Goal: Information Seeking & Learning: Learn about a topic

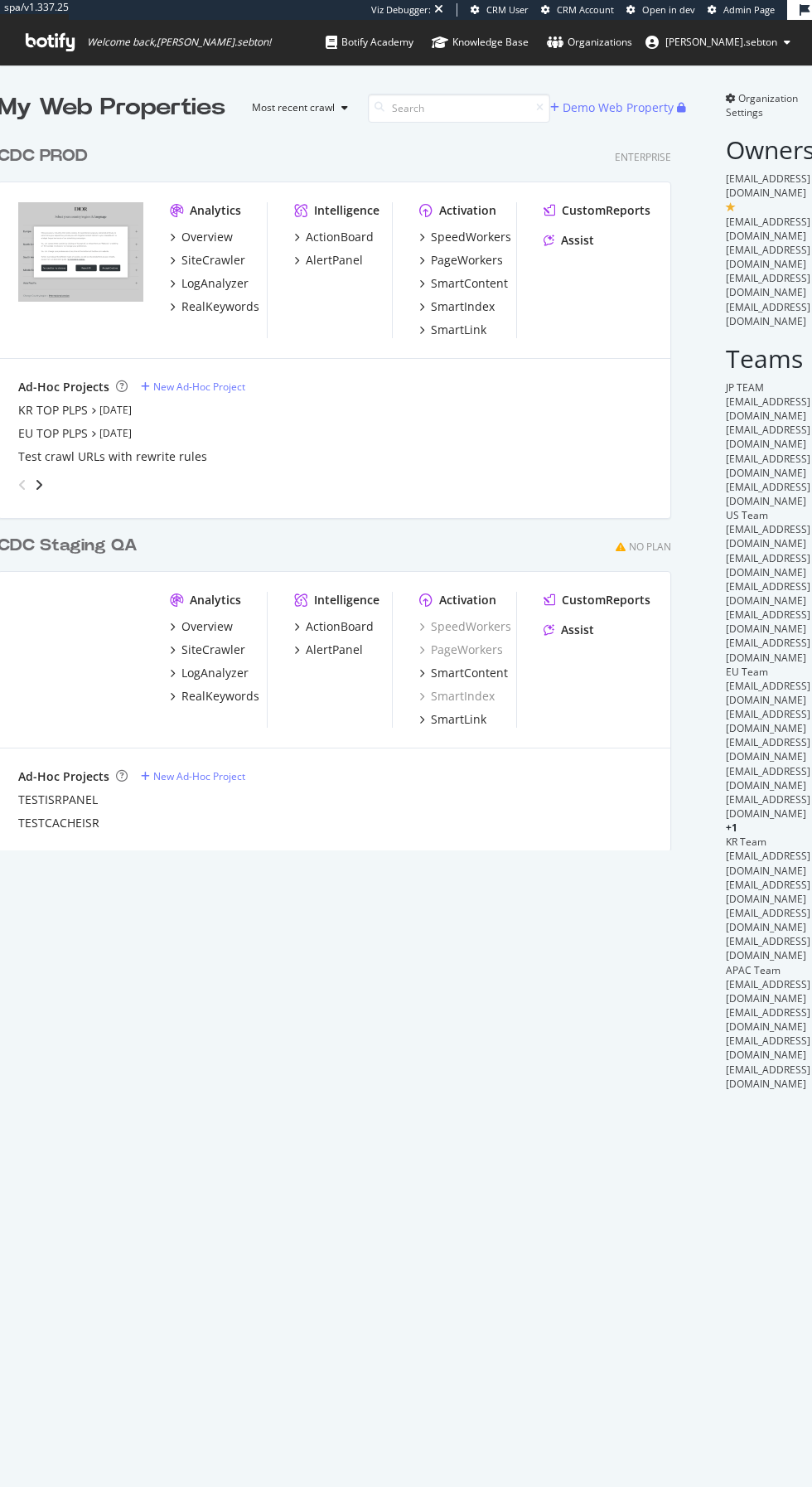
scroll to position [726, 687]
click at [431, 236] on div "SpeedWorkers" at bounding box center [471, 238] width 80 height 17
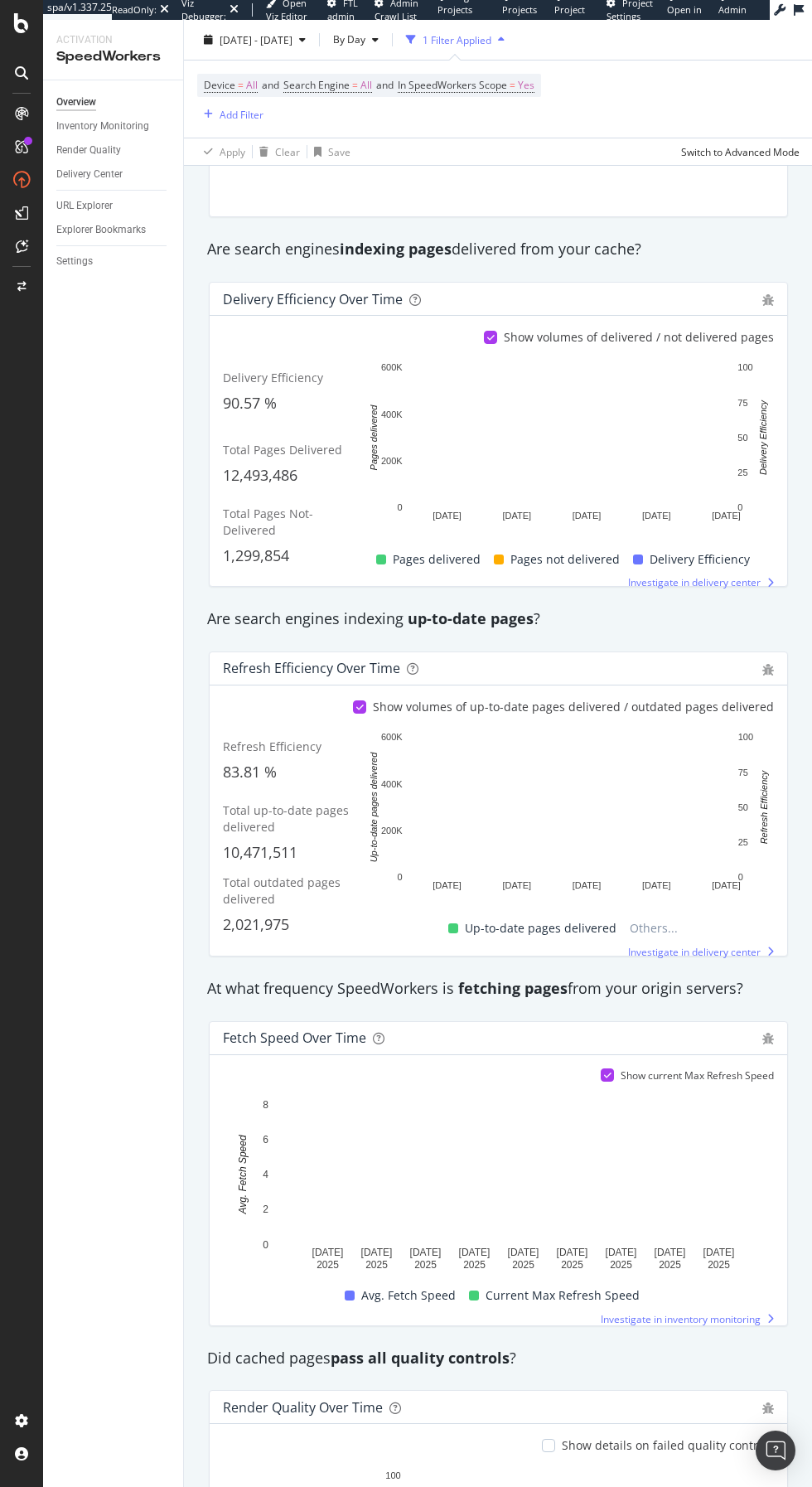
scroll to position [148, 0]
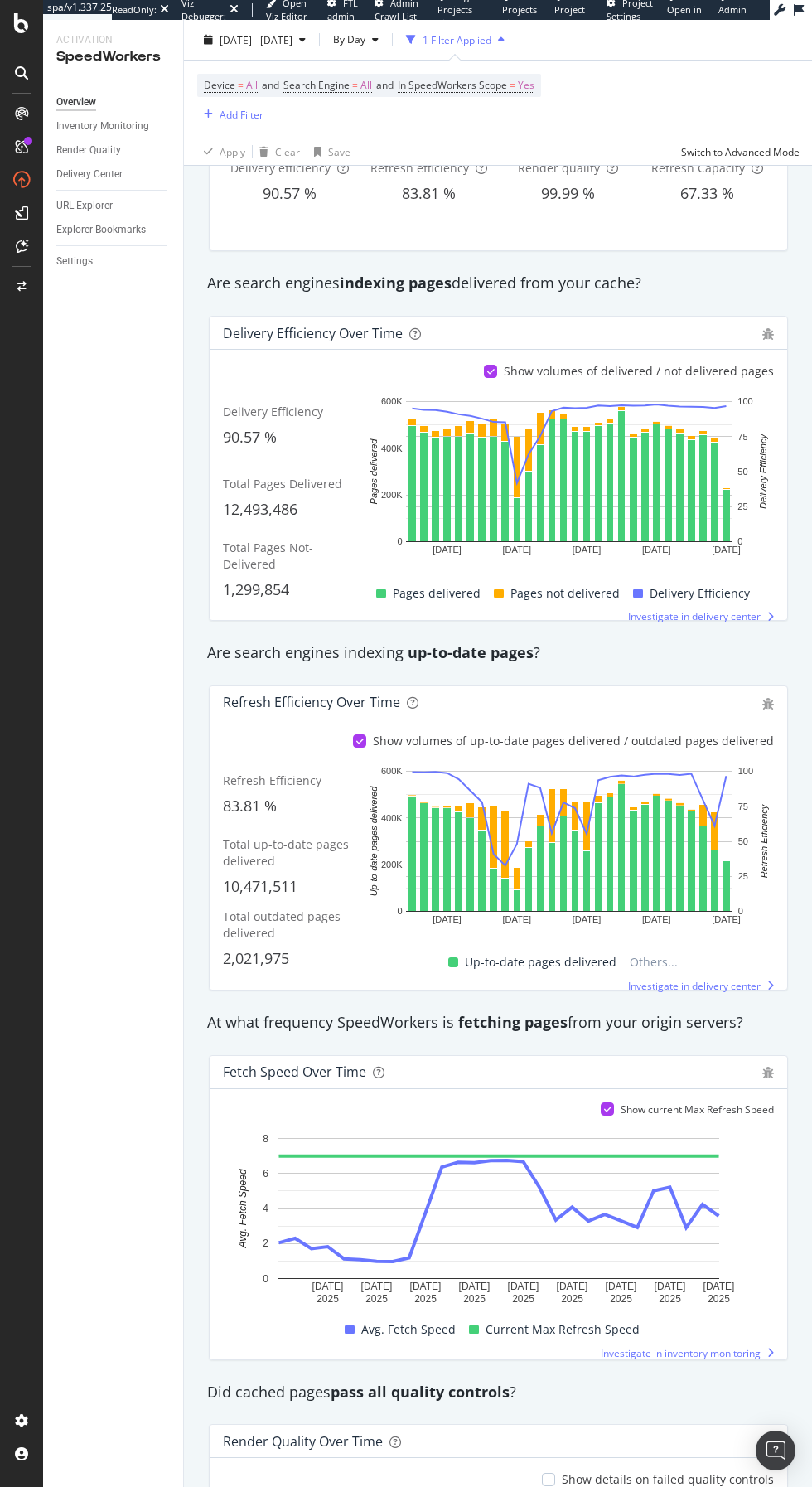
click at [134, 126] on div "Inventory Monitoring" at bounding box center [103, 126] width 93 height 18
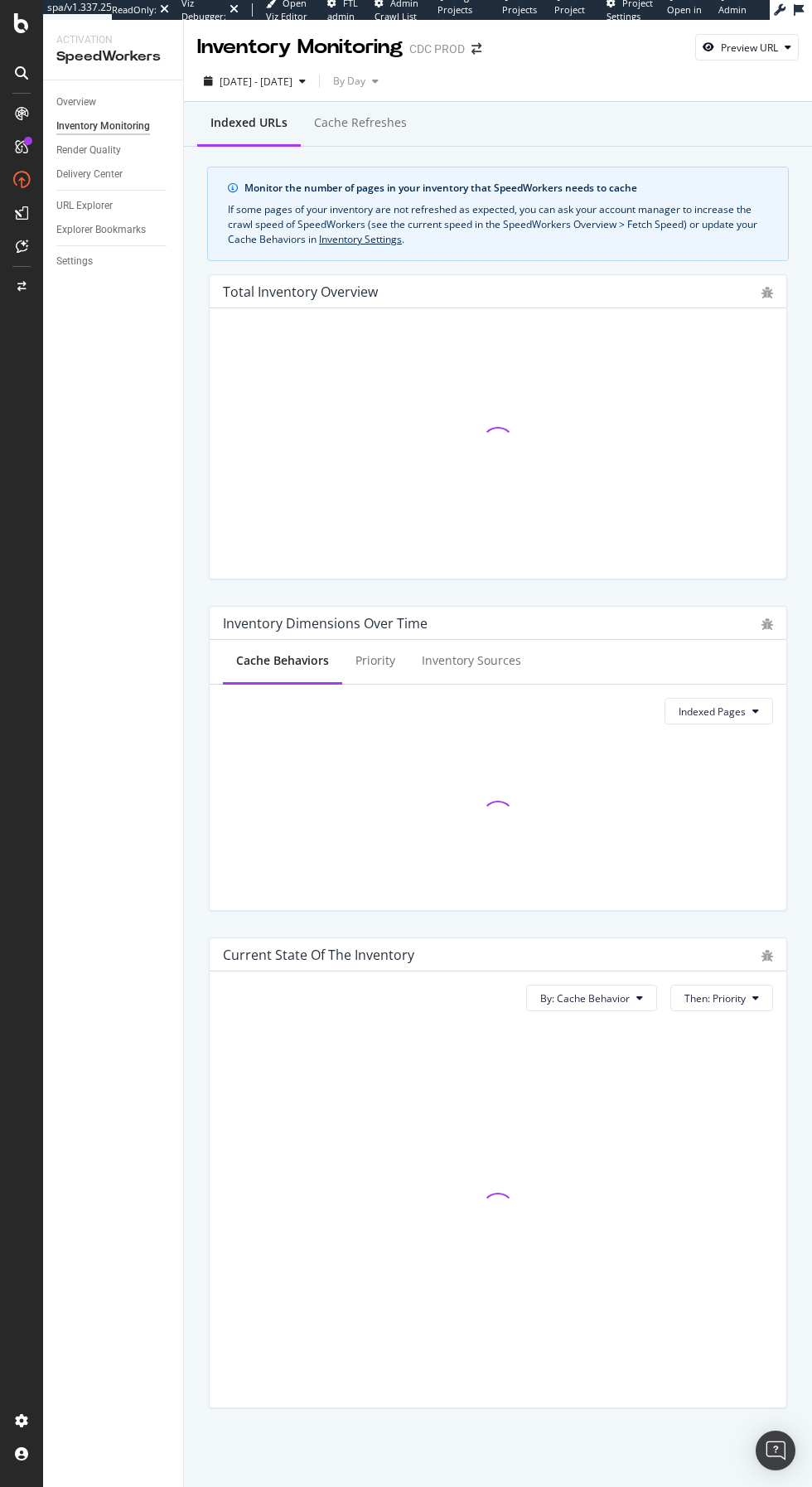
click at [410, 113] on div "Cache refreshes" at bounding box center [360, 124] width 119 height 46
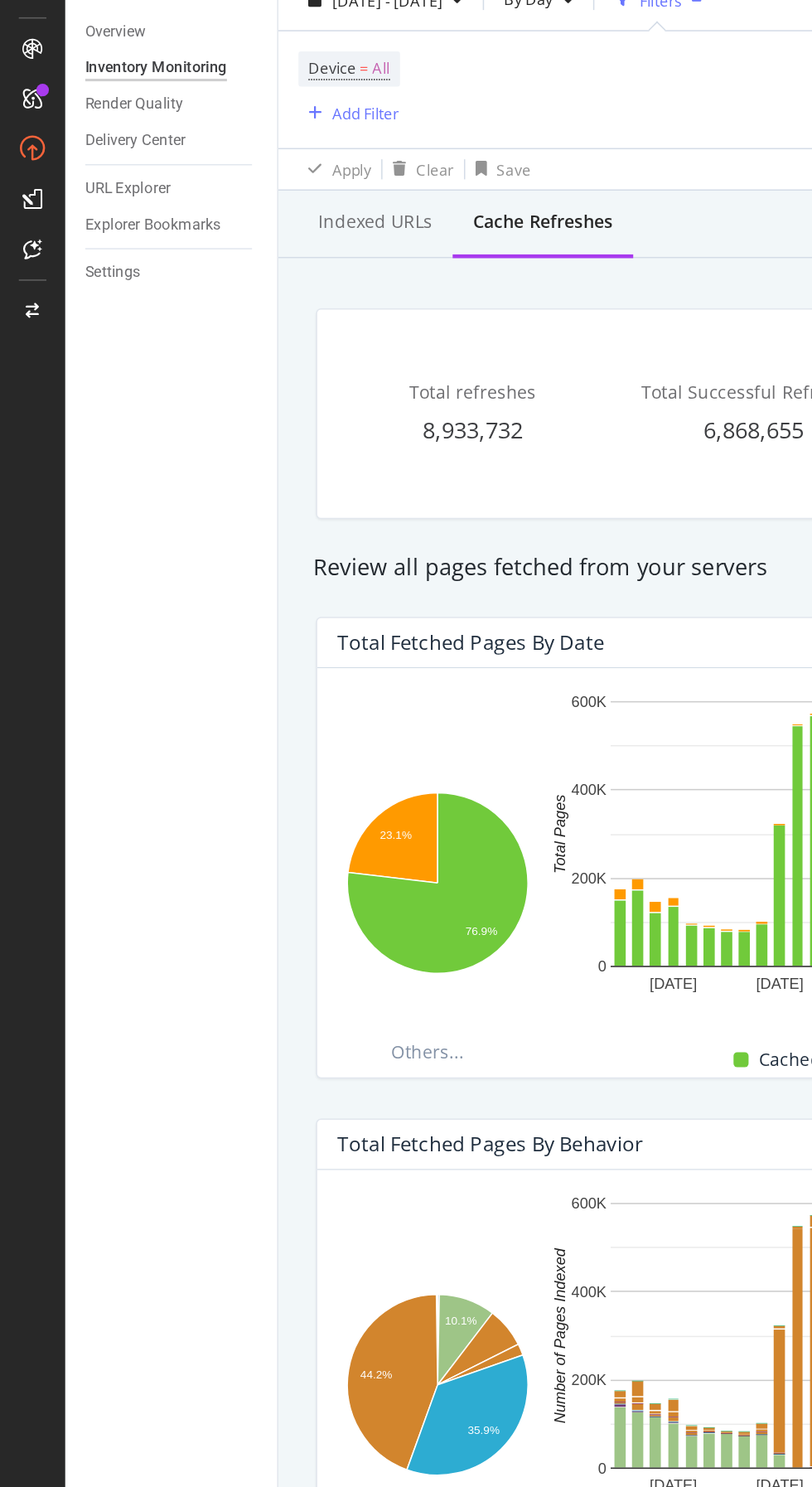
scroll to position [5, 0]
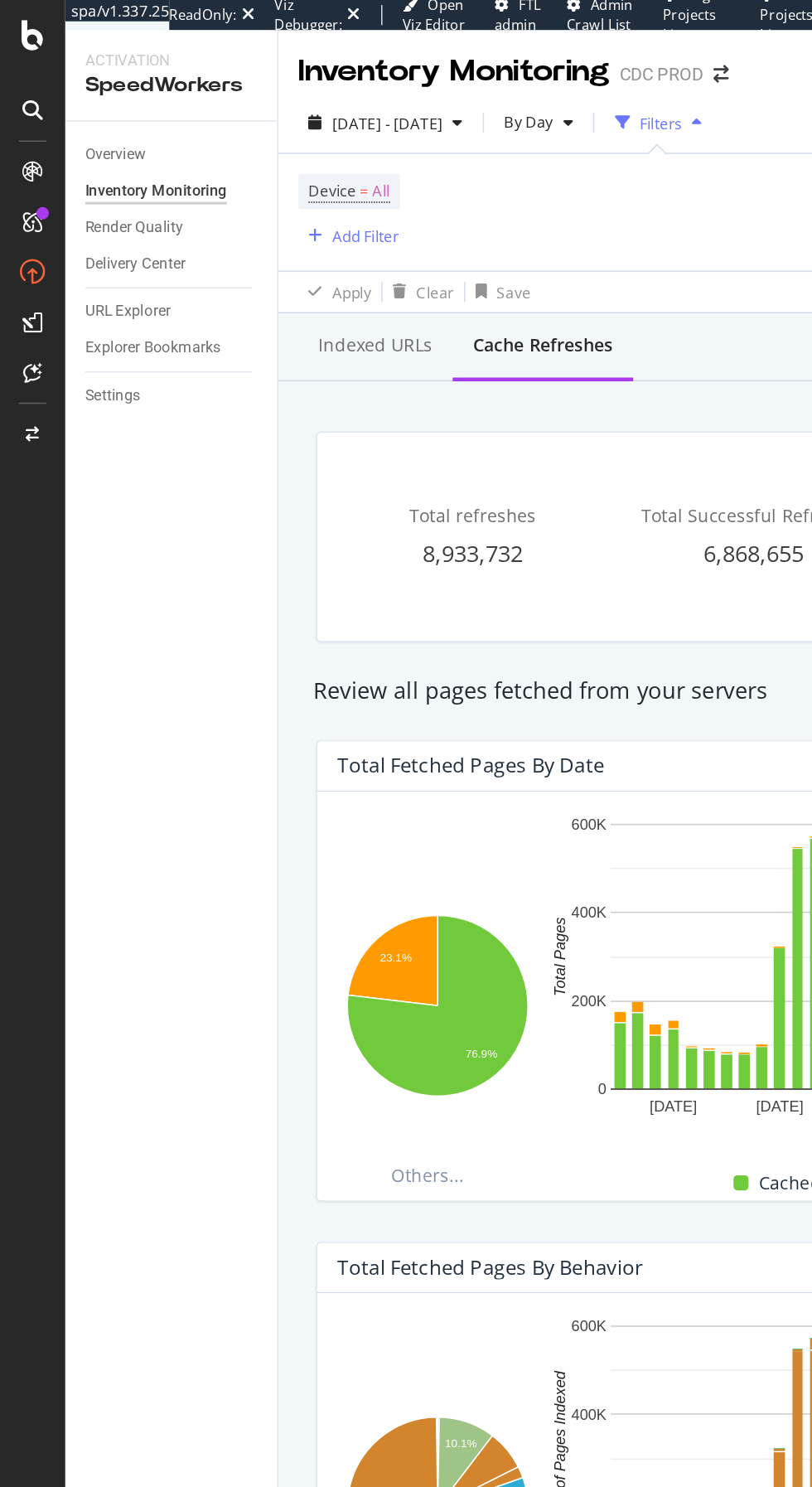
click at [292, 76] on span "2025 Aug. 16th - Sep. 12th" at bounding box center [256, 81] width 73 height 14
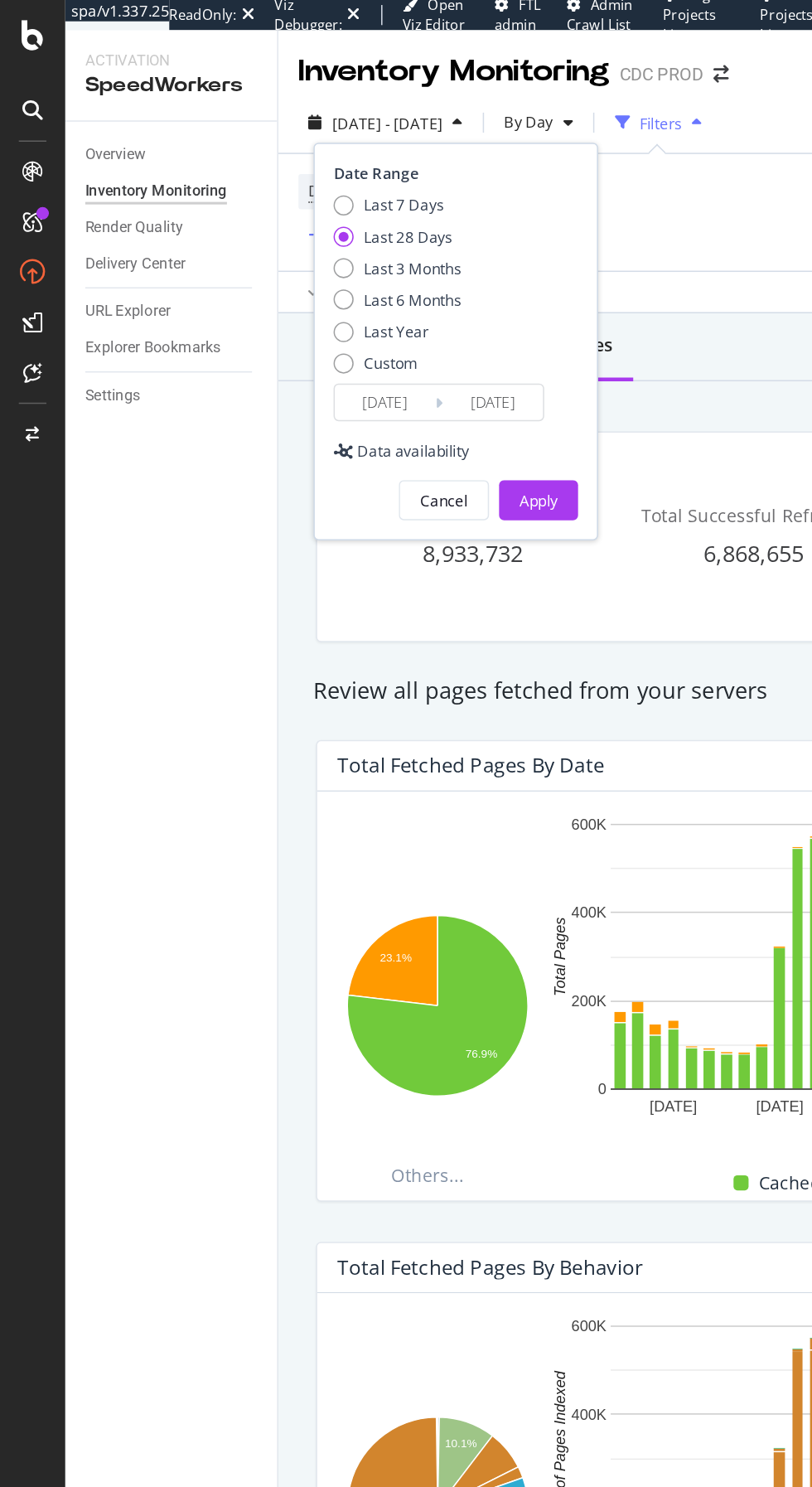
click at [305, 171] on div "Last 3 Months" at bounding box center [272, 178] width 64 height 14
type input "2025/06/13"
click at [373, 325] on button "Apply" at bounding box center [356, 331] width 52 height 26
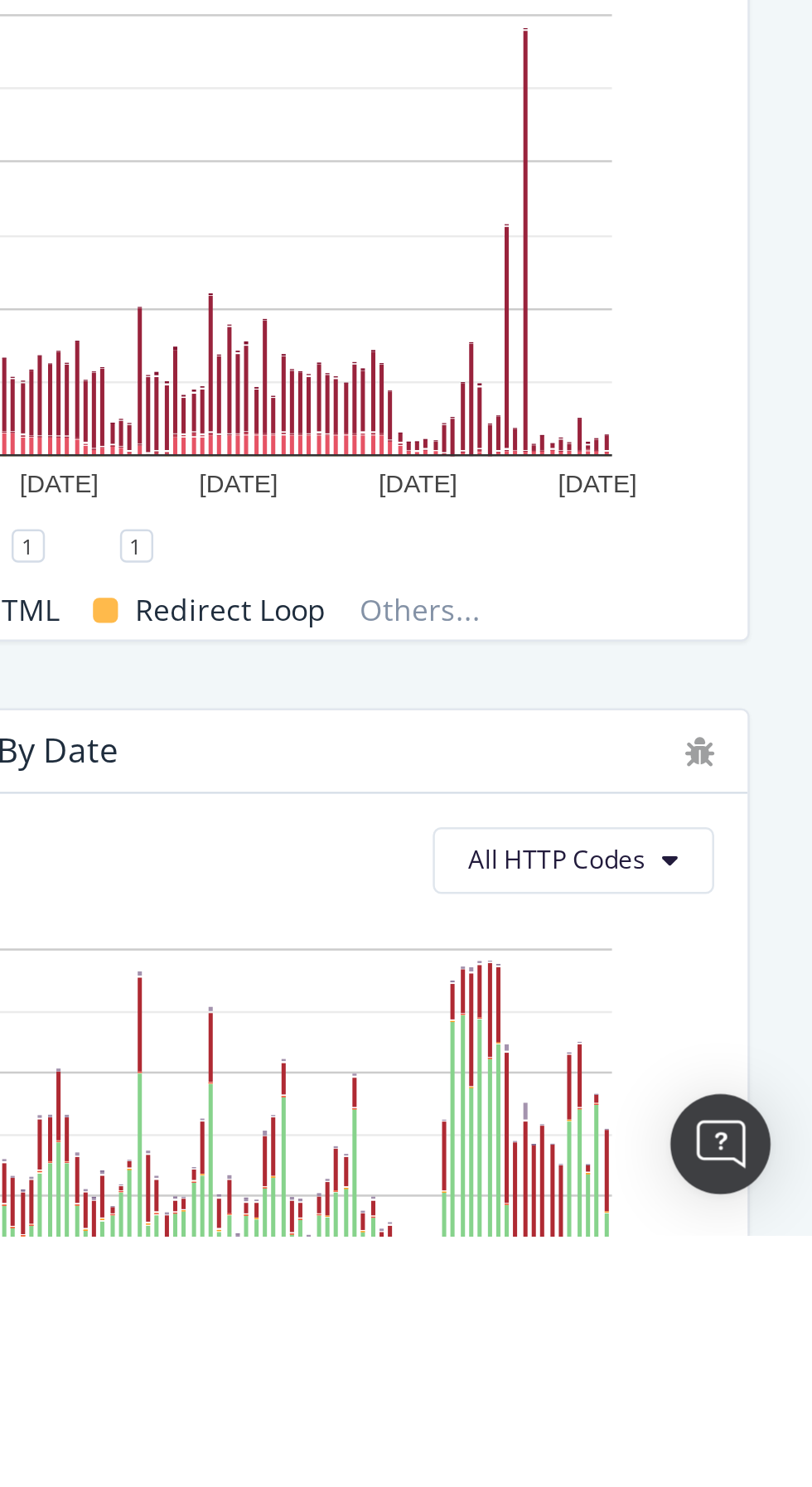
click at [713, 1486] on div "All HTTP Status Codes from Origin Server, by Date All HTTP Codes Hold CTRL whil…" at bounding box center [498, 1430] width 598 height 331
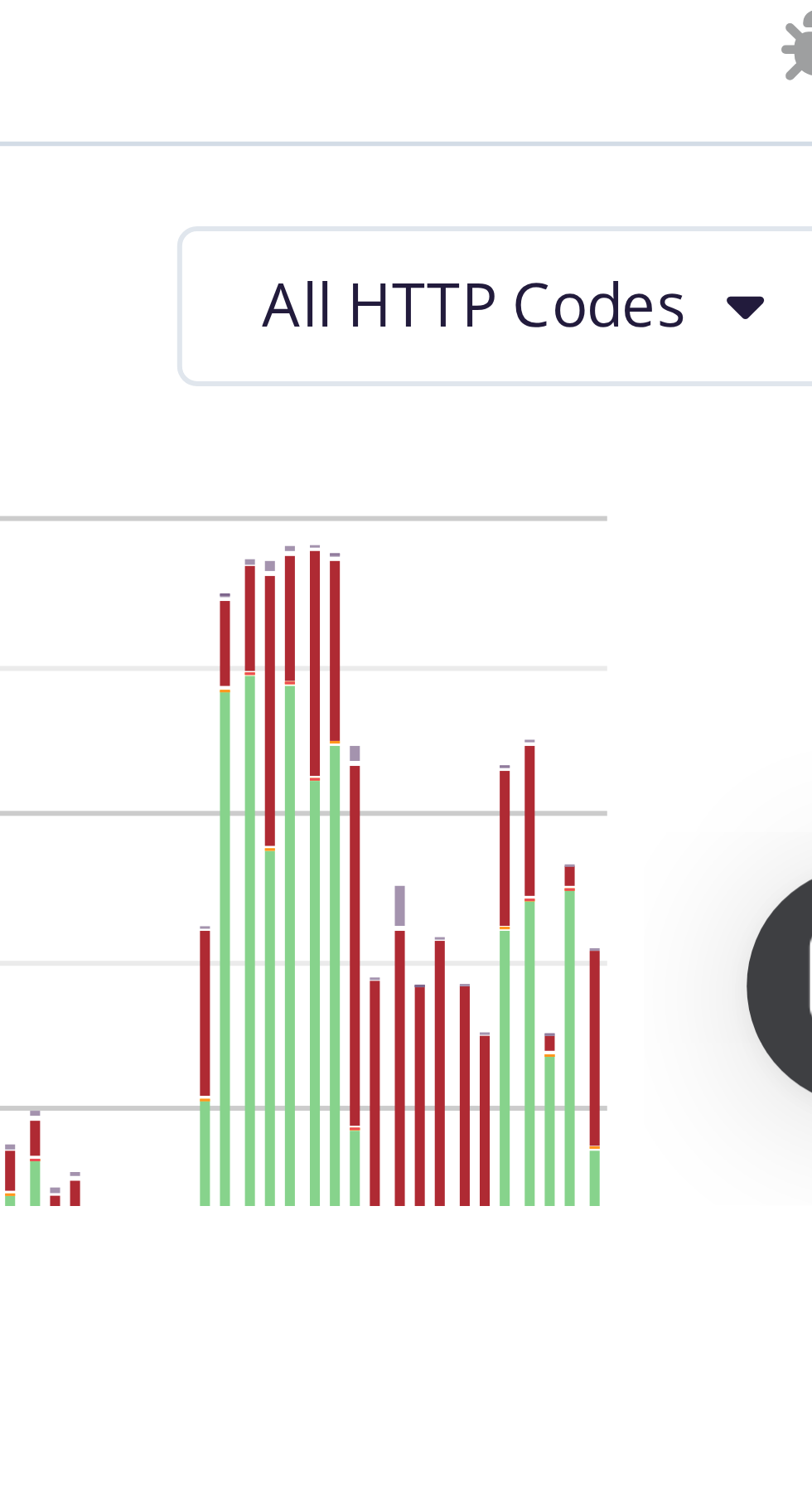
click at [731, 1456] on rect "A chart." at bounding box center [568, 1446] width 329 height 148
click at [730, 1453] on rect "A chart." at bounding box center [731, 1461] width 2 height 32
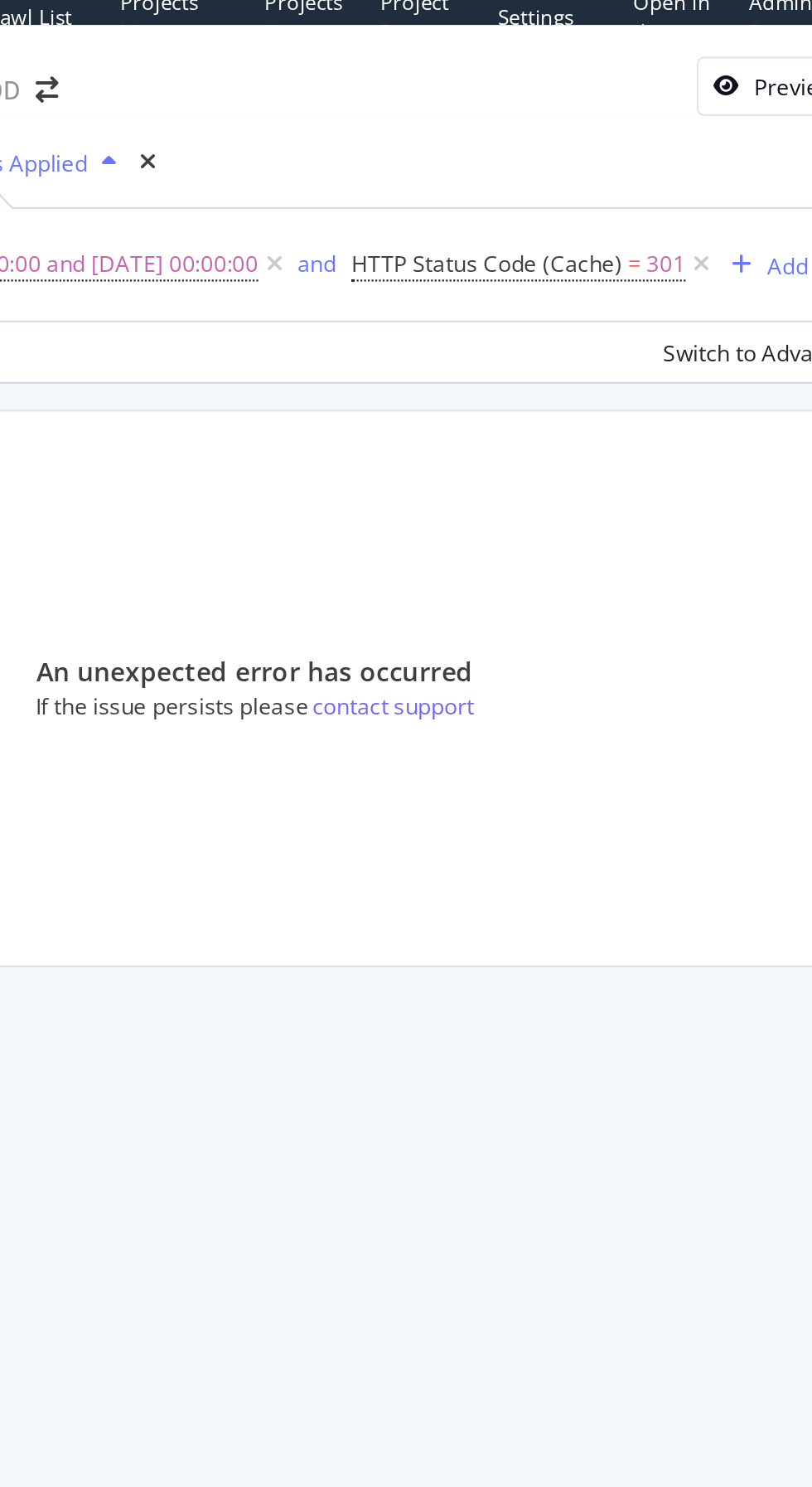
scroll to position [30, 0]
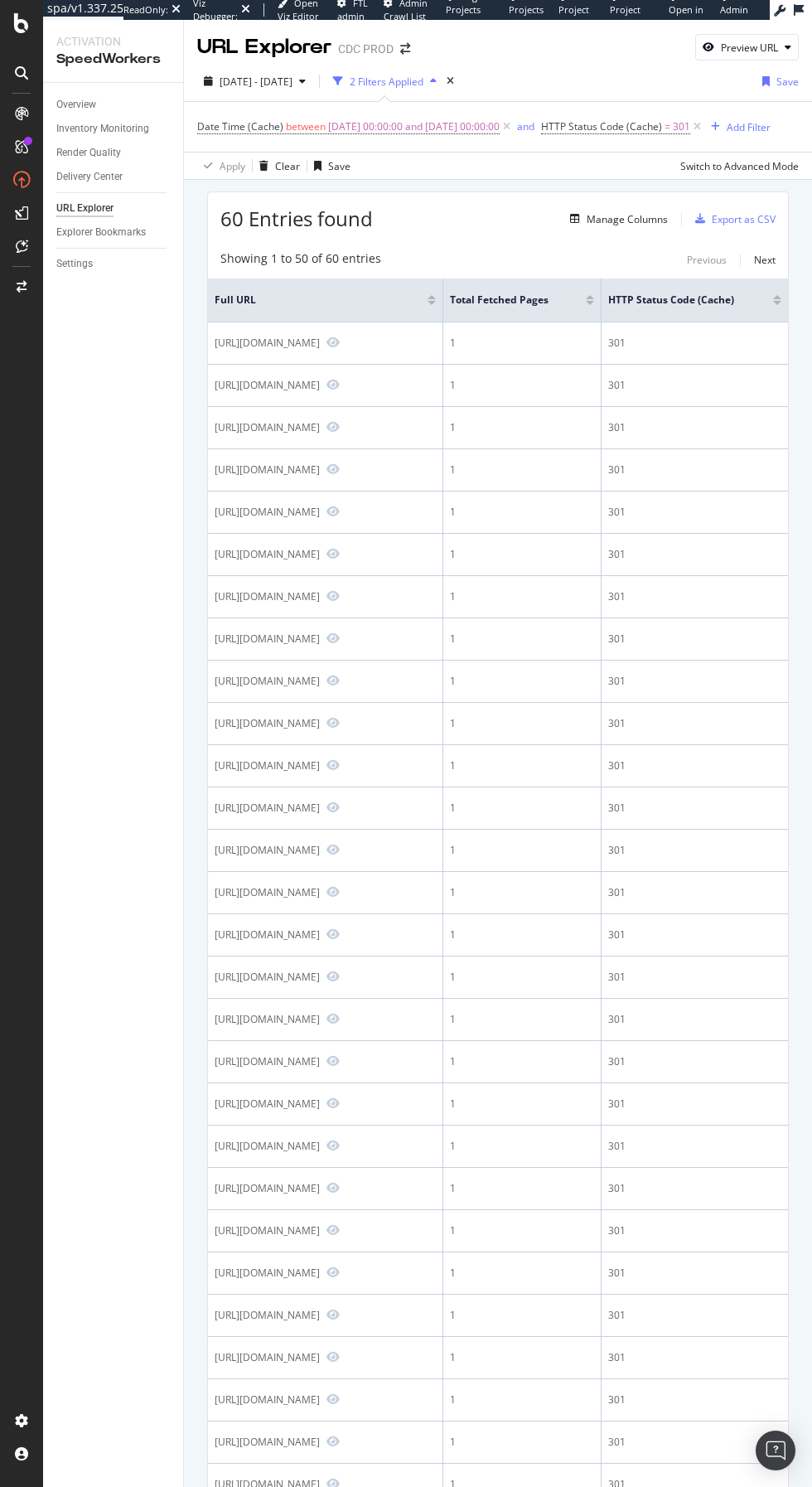
click at [660, 130] on span "HTTP Status Code (Cache)" at bounding box center [601, 126] width 121 height 14
click at [671, 194] on input "301" at bounding box center [684, 195] width 183 height 26
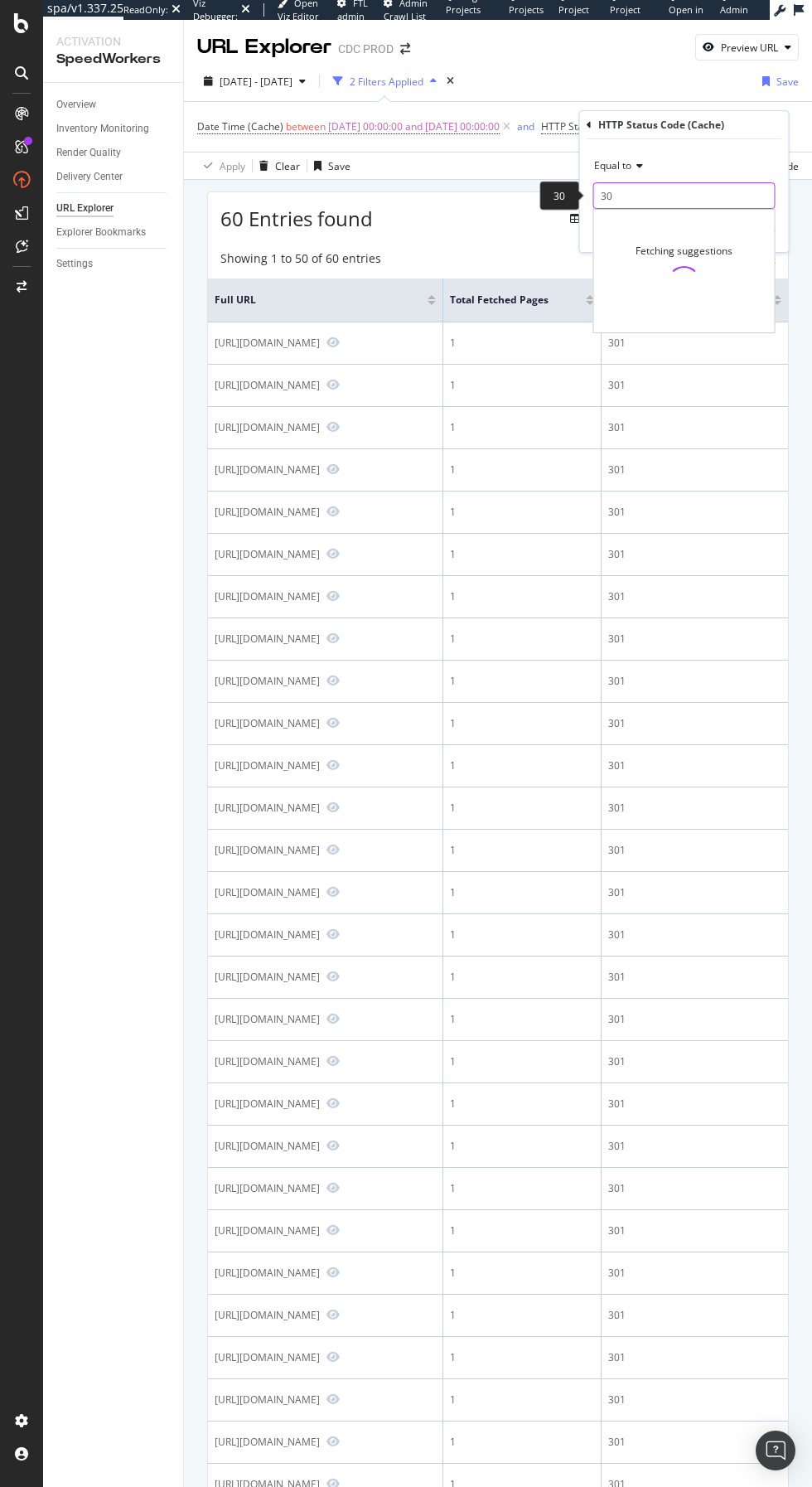
type input "3"
type input "404"
click at [763, 216] on span "966,606 URLS" at bounding box center [743, 217] width 62 height 14
click at [776, 238] on div "Equal to 404 404 Cancel Add filter Apply" at bounding box center [684, 195] width 209 height 112
click at [762, 230] on div "Apply" at bounding box center [762, 231] width 25 height 14
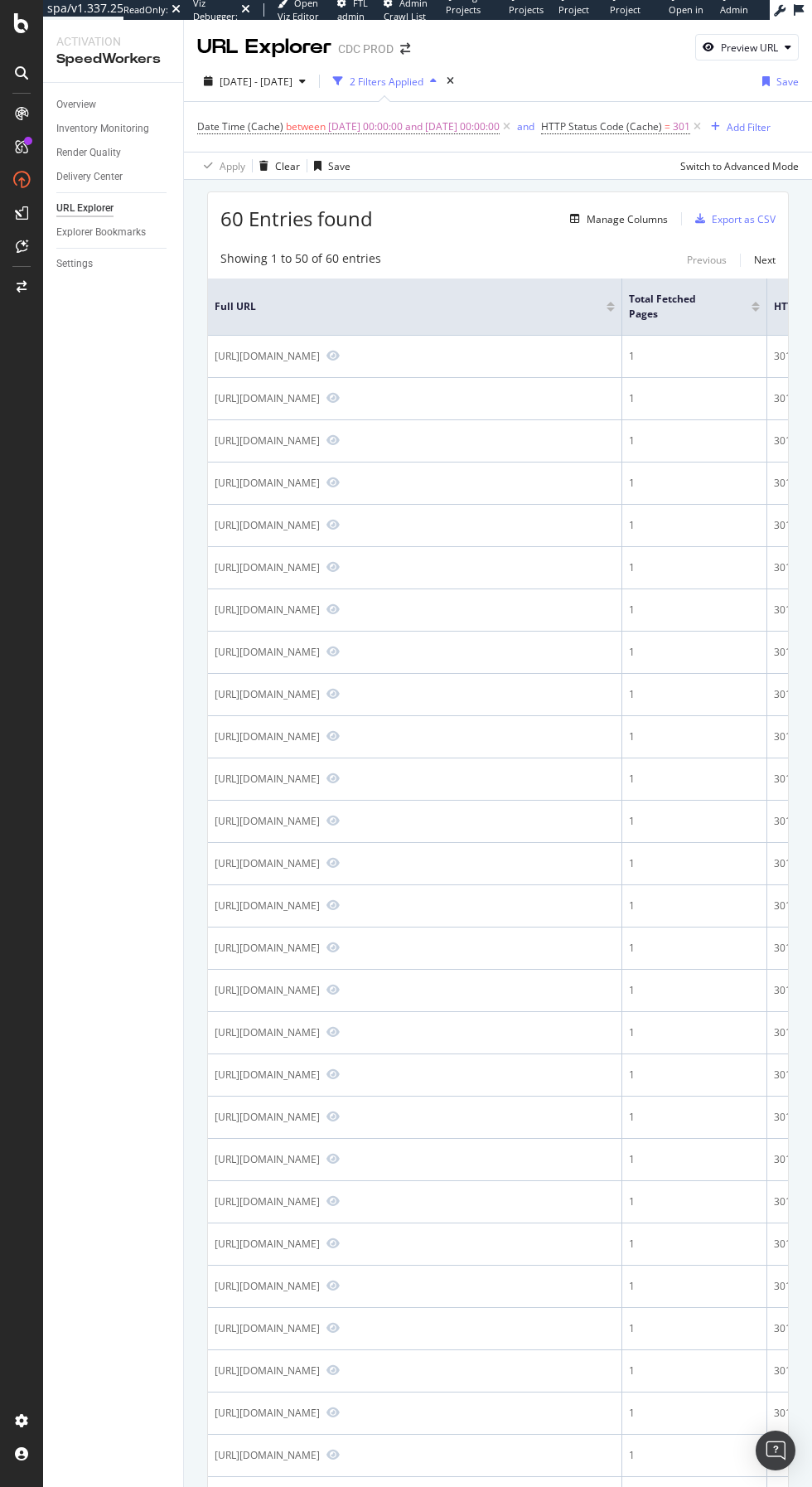
click at [662, 125] on span "HTTP Status Code (Cache)" at bounding box center [601, 126] width 121 height 14
click at [667, 130] on div "HTTP Status Code (Cache)" at bounding box center [661, 124] width 126 height 14
click at [681, 196] on input "301" at bounding box center [684, 195] width 183 height 26
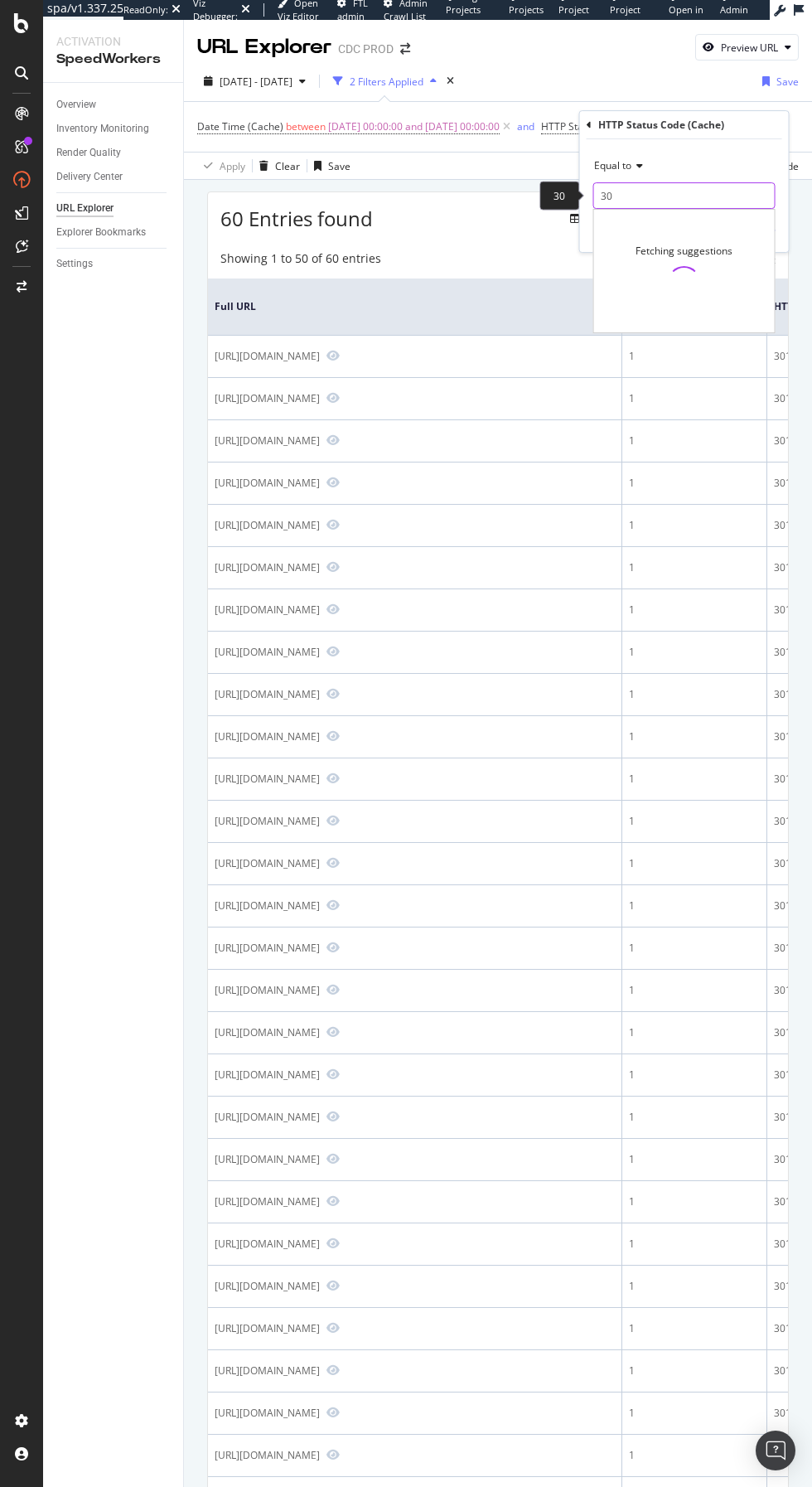
type input "3"
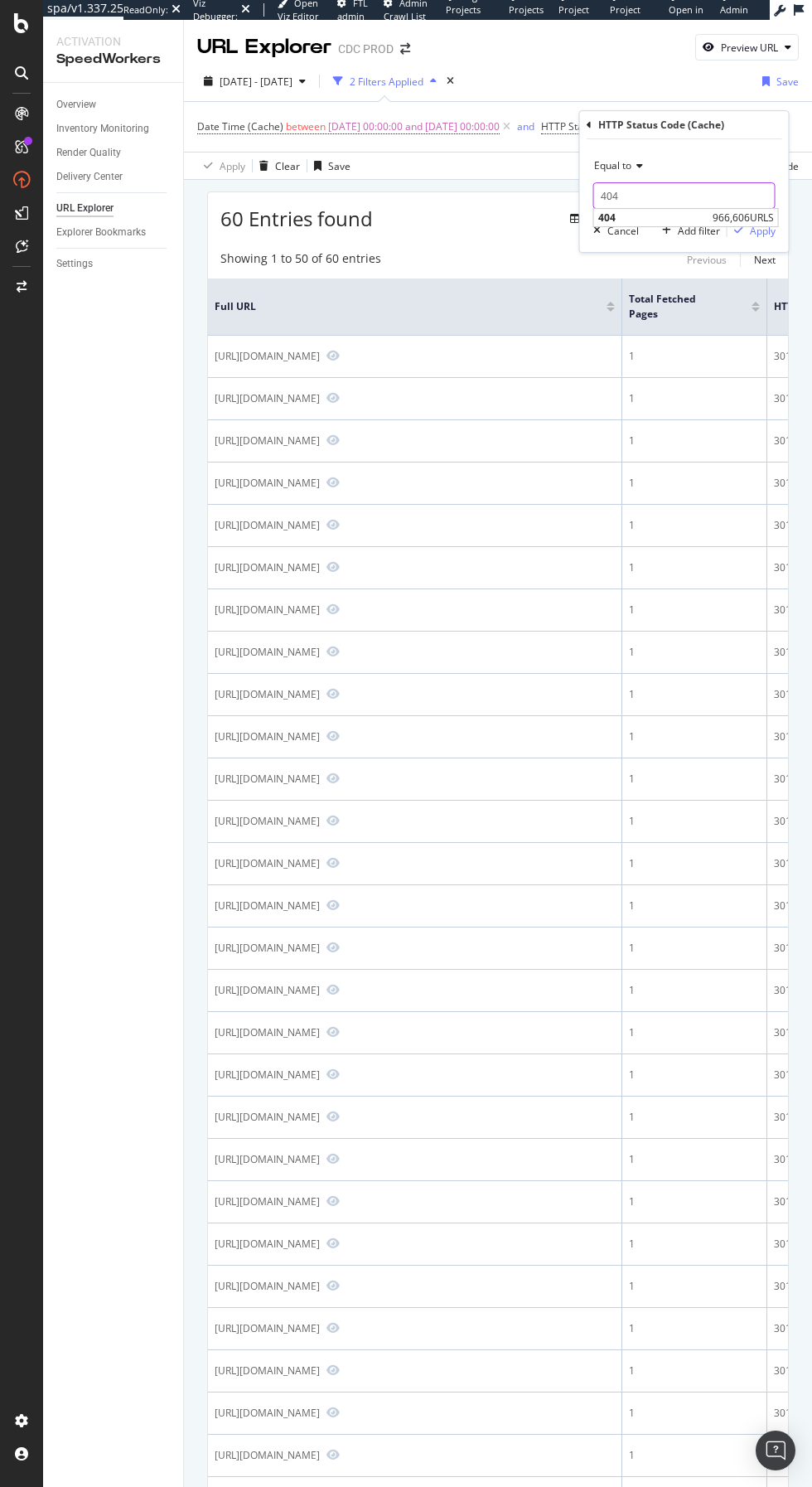
type input "404"
click at [712, 210] on span "966,606 URLS" at bounding box center [743, 217] width 62 height 14
click at [771, 229] on div "Apply" at bounding box center [762, 231] width 25 height 14
click at [340, 362] on icon "Preview https://www.dior.com/it_ch/fashion/products/KCO315WJU_S27U_T37" at bounding box center [333, 356] width 14 height 12
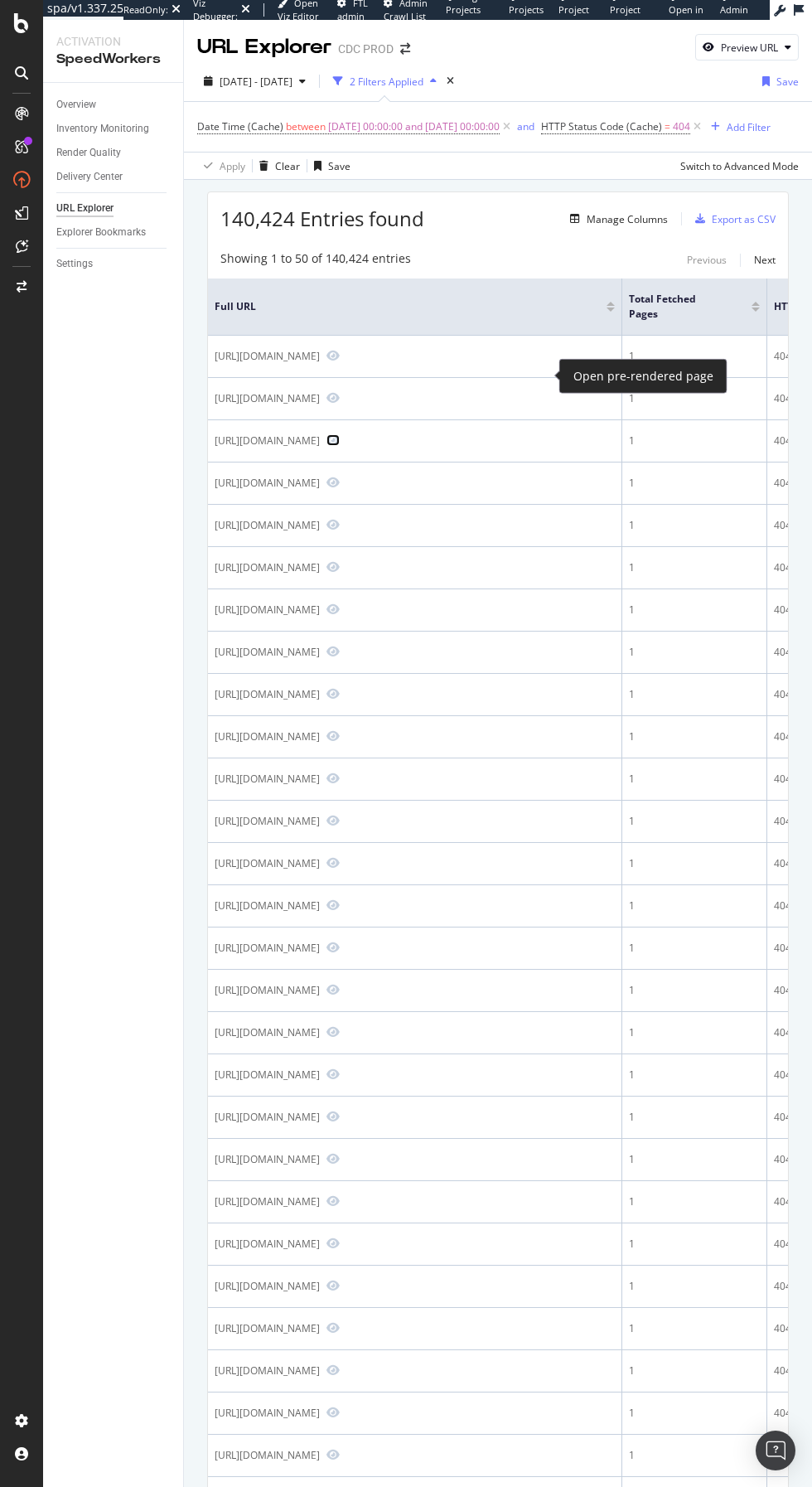
click at [340, 446] on icon "Preview https://www.dior.com/zh_hk/fashion/products/M9242WNGI_M030" at bounding box center [333, 440] width 14 height 12
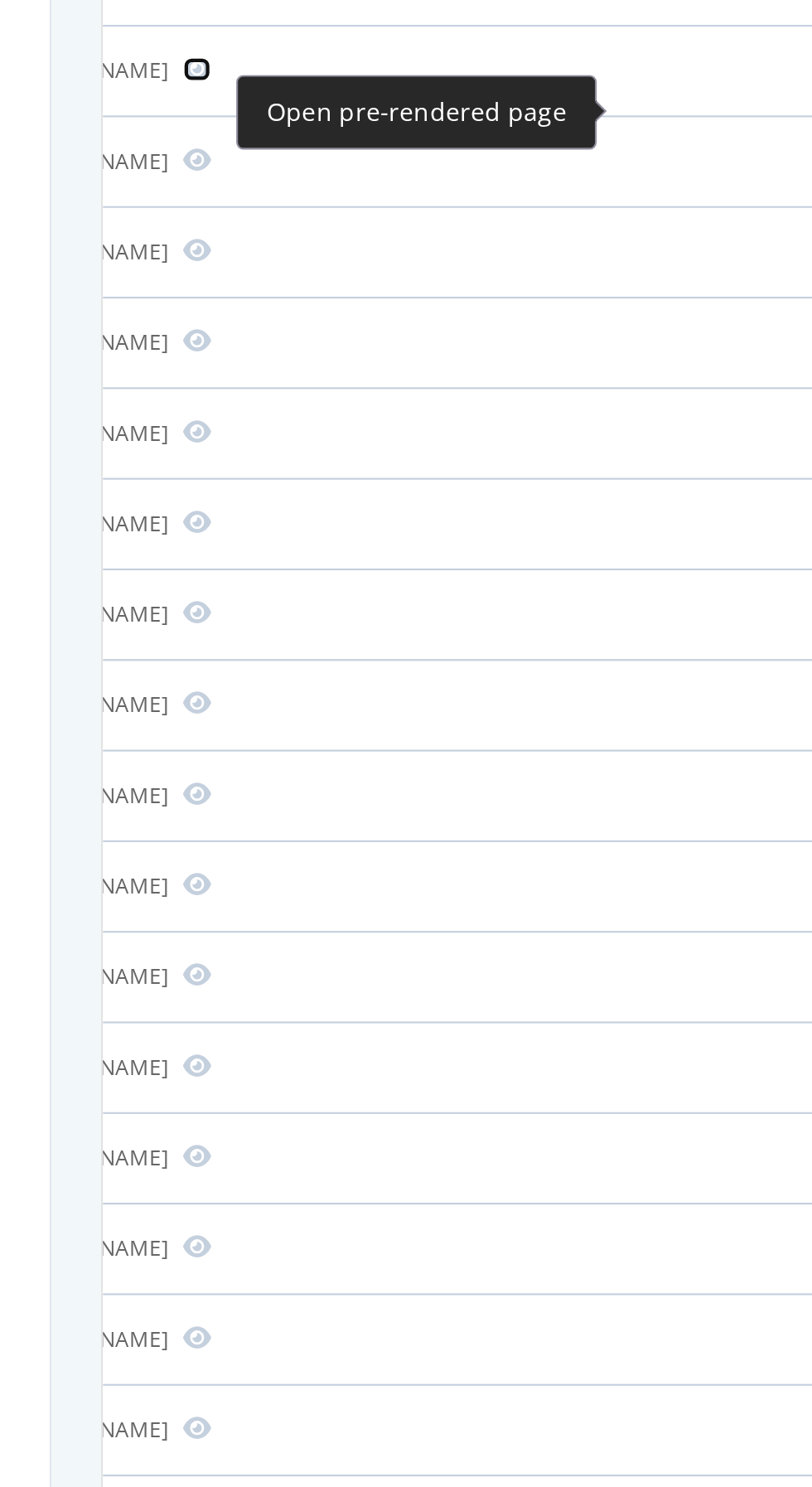
scroll to position [0, 104]
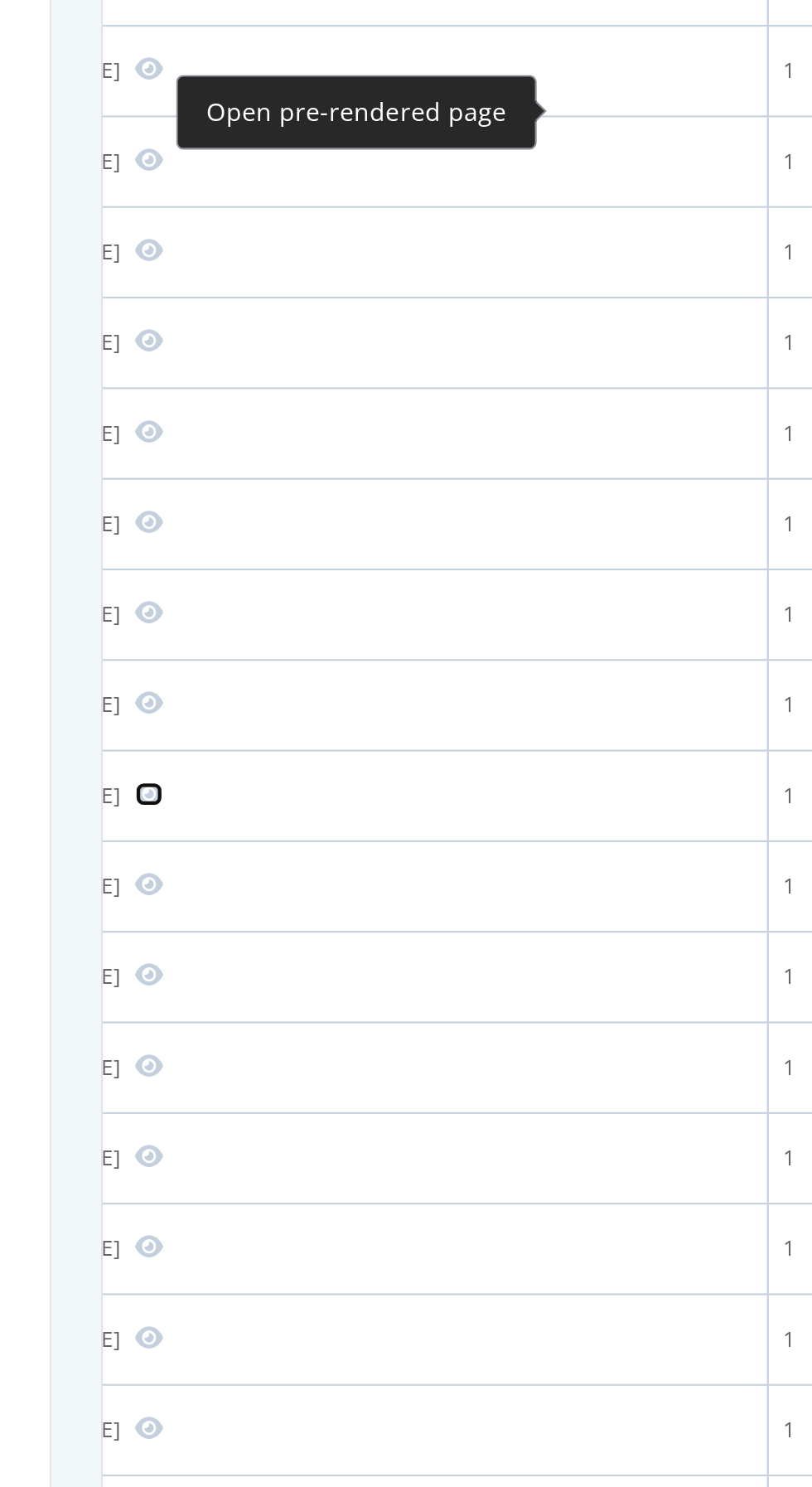
click at [236, 785] on icon "Preview https://www.dior.com/fr_fr/fashion/products/4SBM33TEEN_Y013_T18M" at bounding box center [230, 779] width 14 height 12
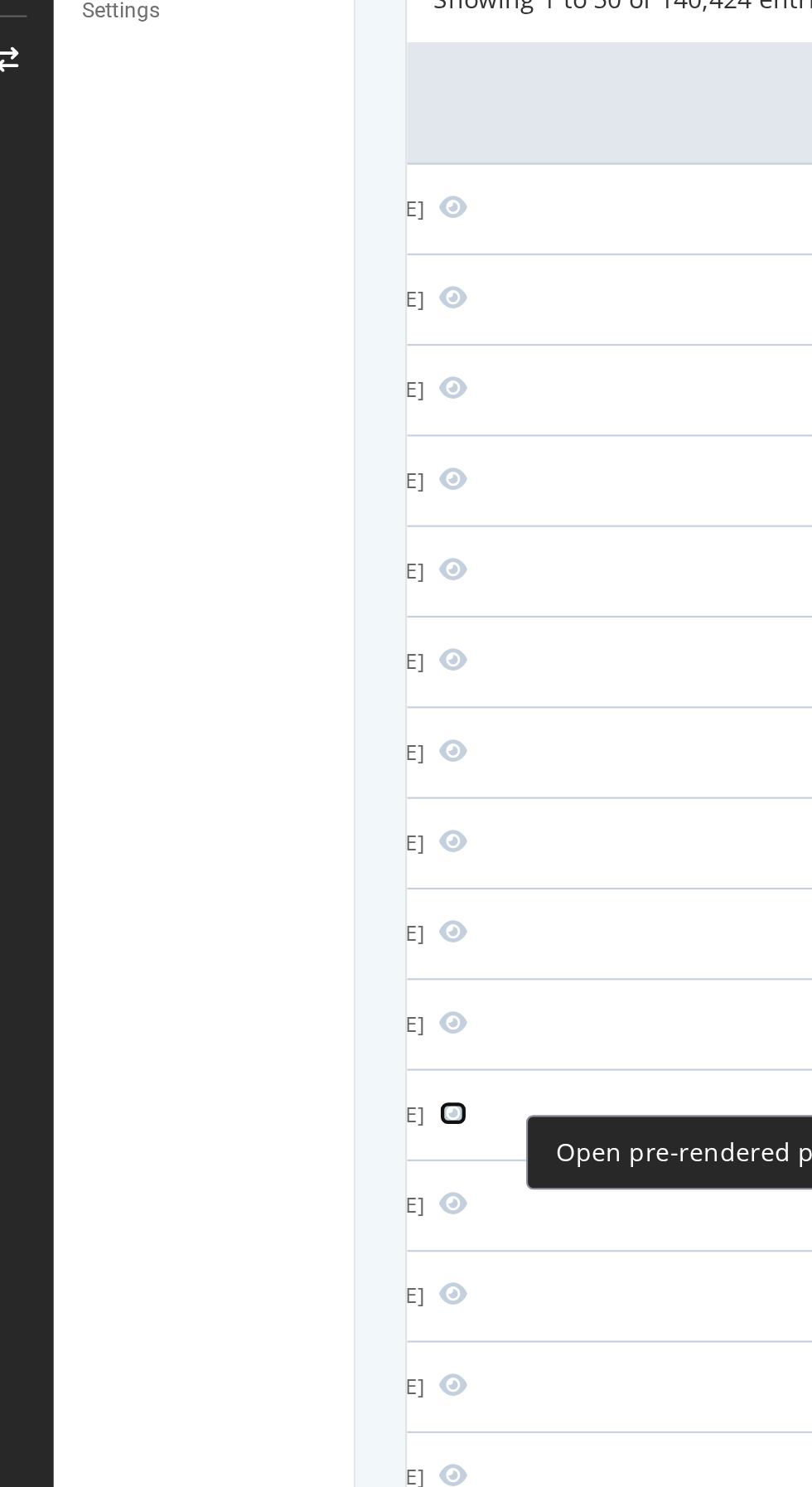
scroll to position [0, 105]
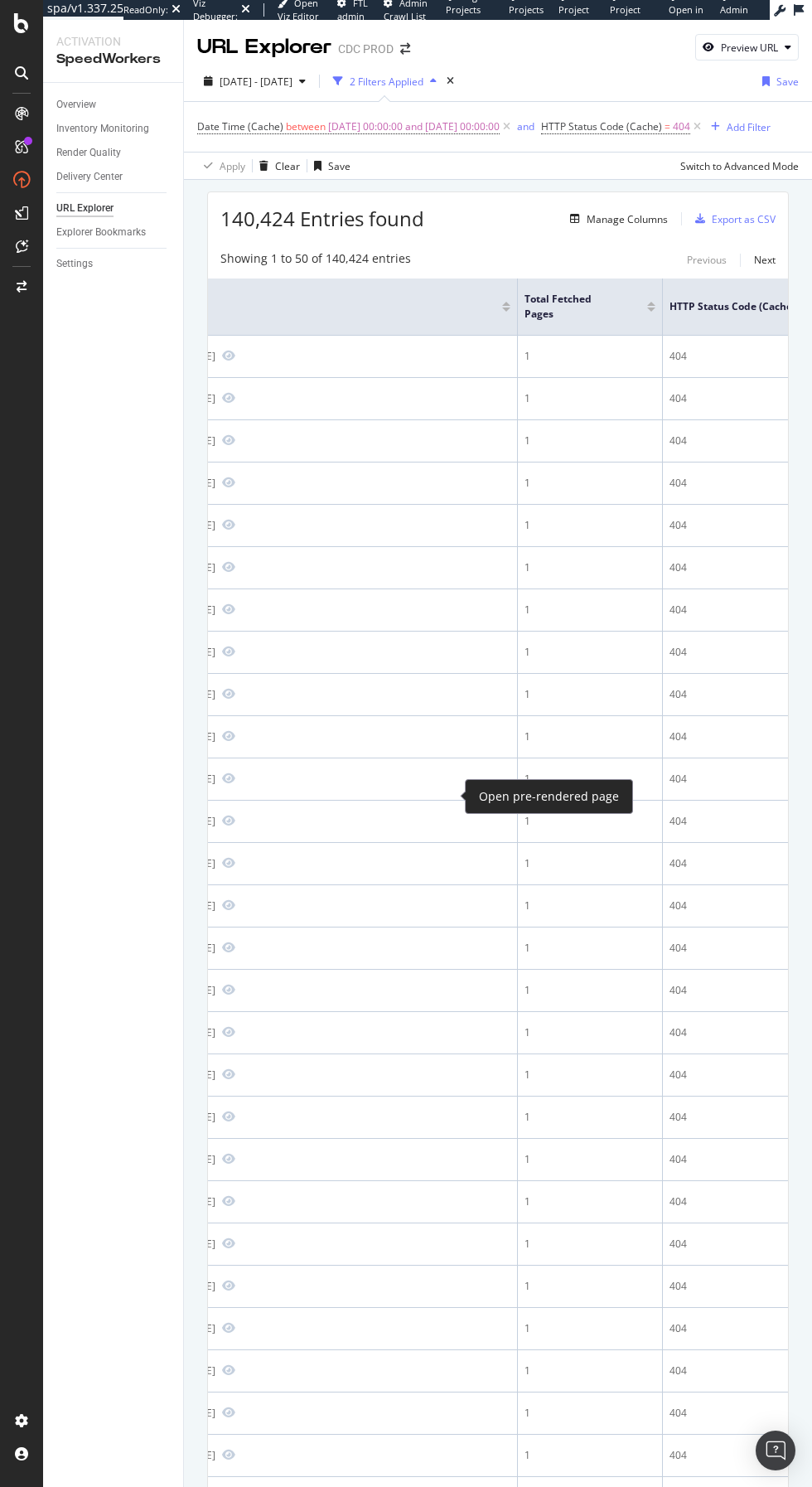
click at [469, 796] on div "Open pre-rendered page" at bounding box center [548, 796] width 168 height 35
click at [465, 795] on div at bounding box center [465, 795] width 7 height 7
click at [235, 785] on icon "Preview https://www.dior.com/fr_fr/fashion/products/4SBM33TEEN_Y013_T18M" at bounding box center [229, 779] width 14 height 12
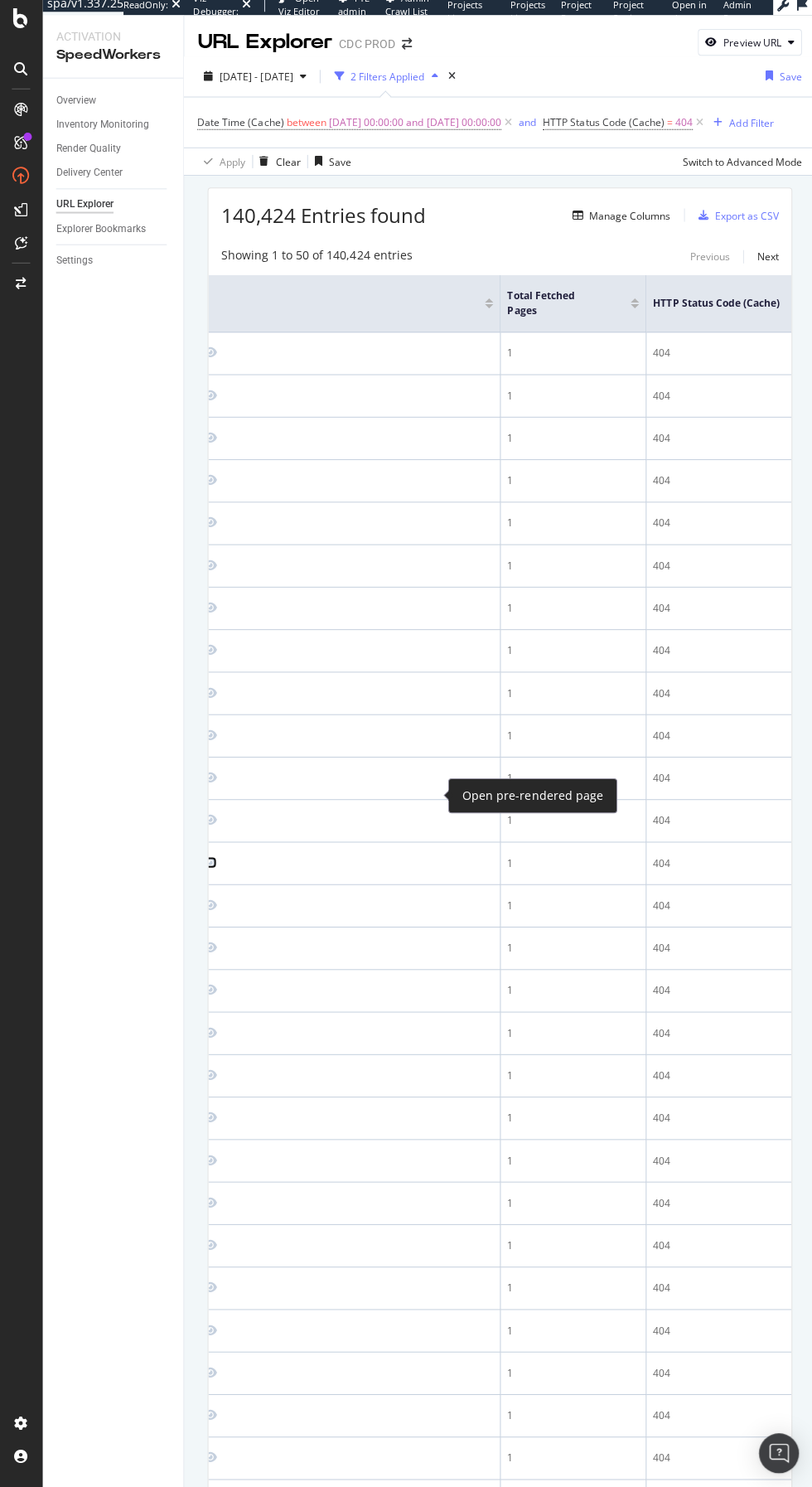
click at [216, 869] on icon "Preview https://www.dior.com/nl_be/fashion/products/R2201WOMCY_D03S_TS" at bounding box center [210, 863] width 14 height 12
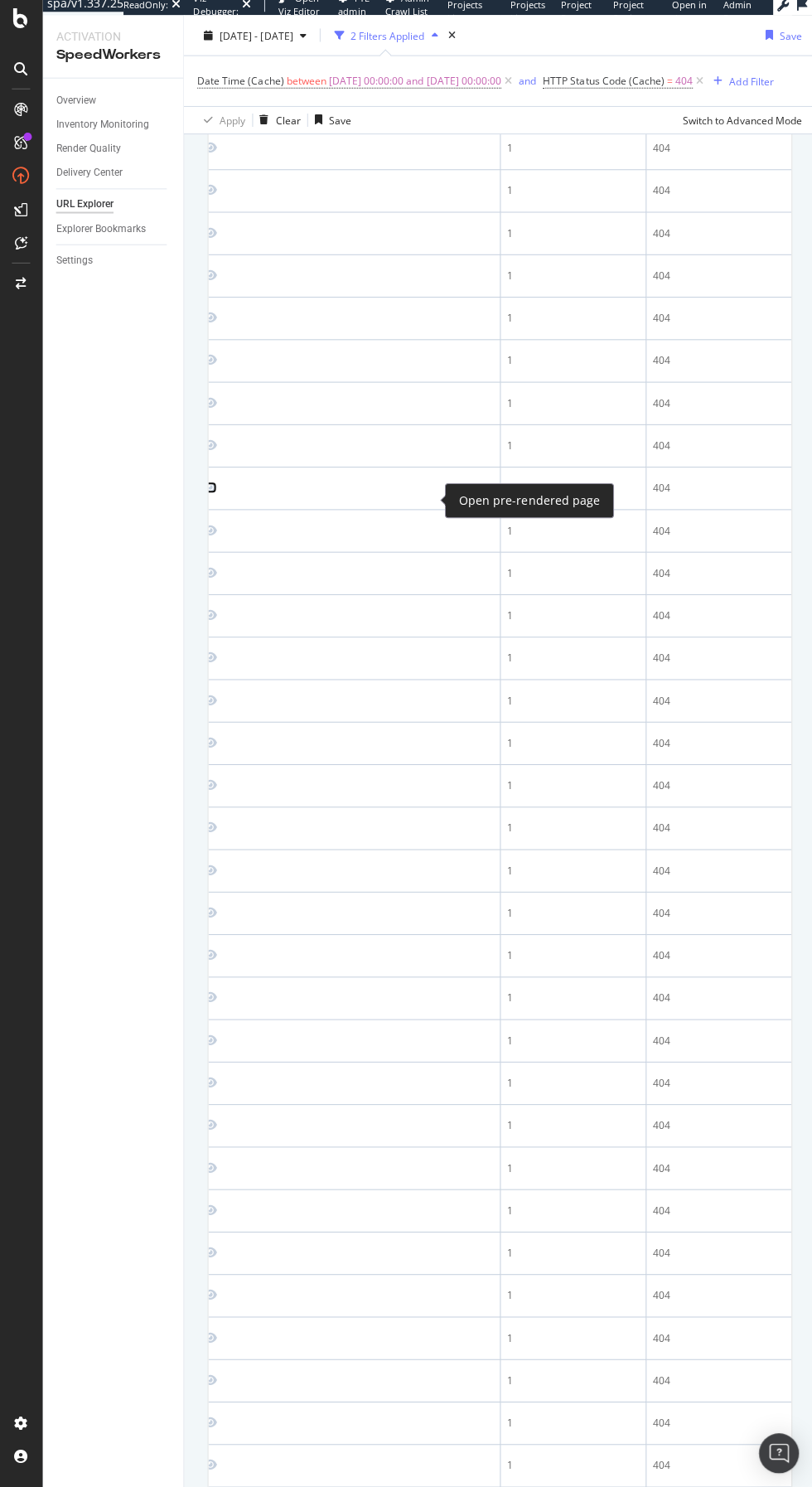
scroll to position [377, 0]
click at [216, 915] on icon "Preview https://www.dior.com/ja_jp/fashion/products/B2511WOMCY_D13S_TU" at bounding box center [210, 909] width 14 height 12
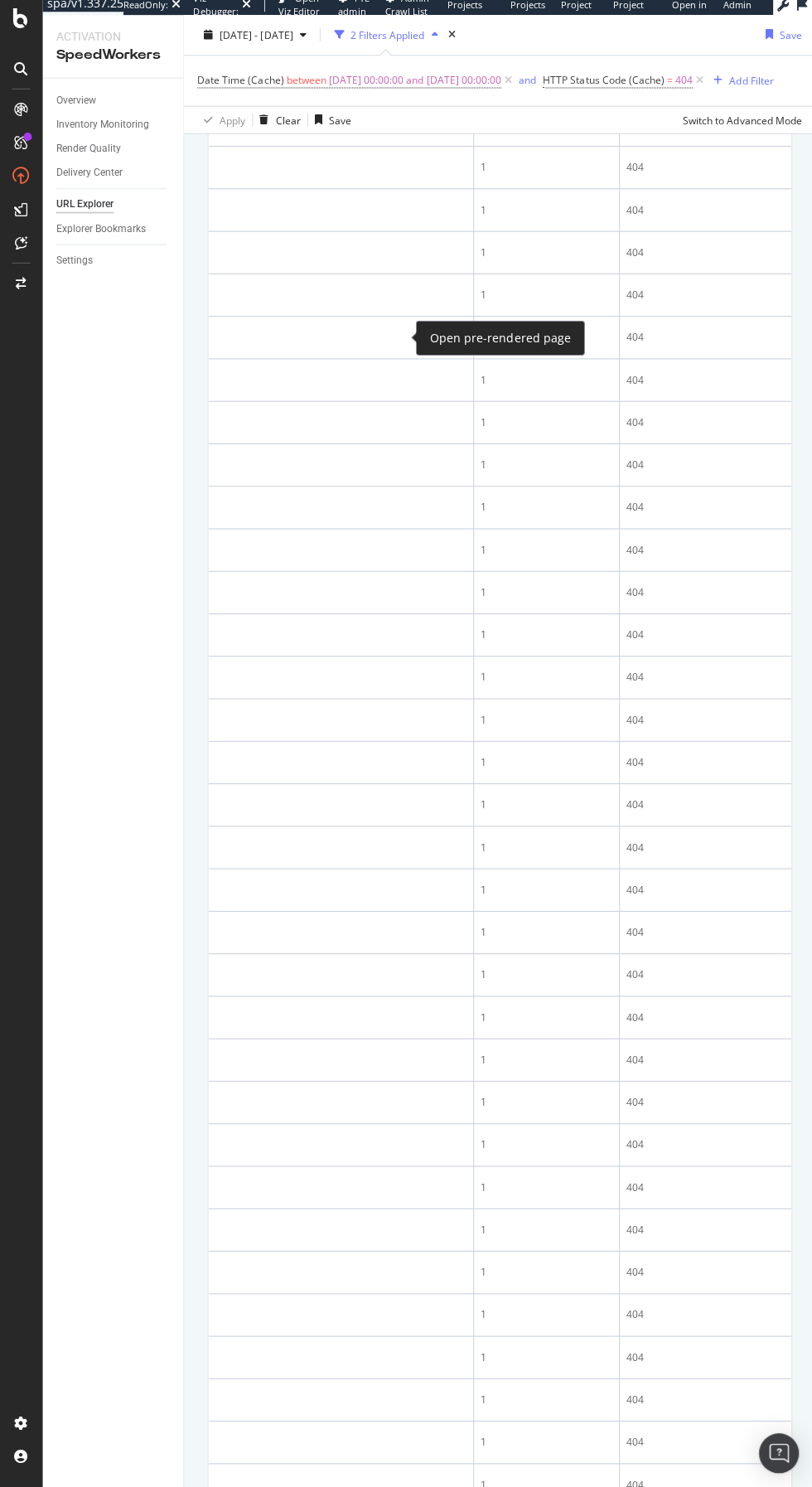
scroll to position [959, 0]
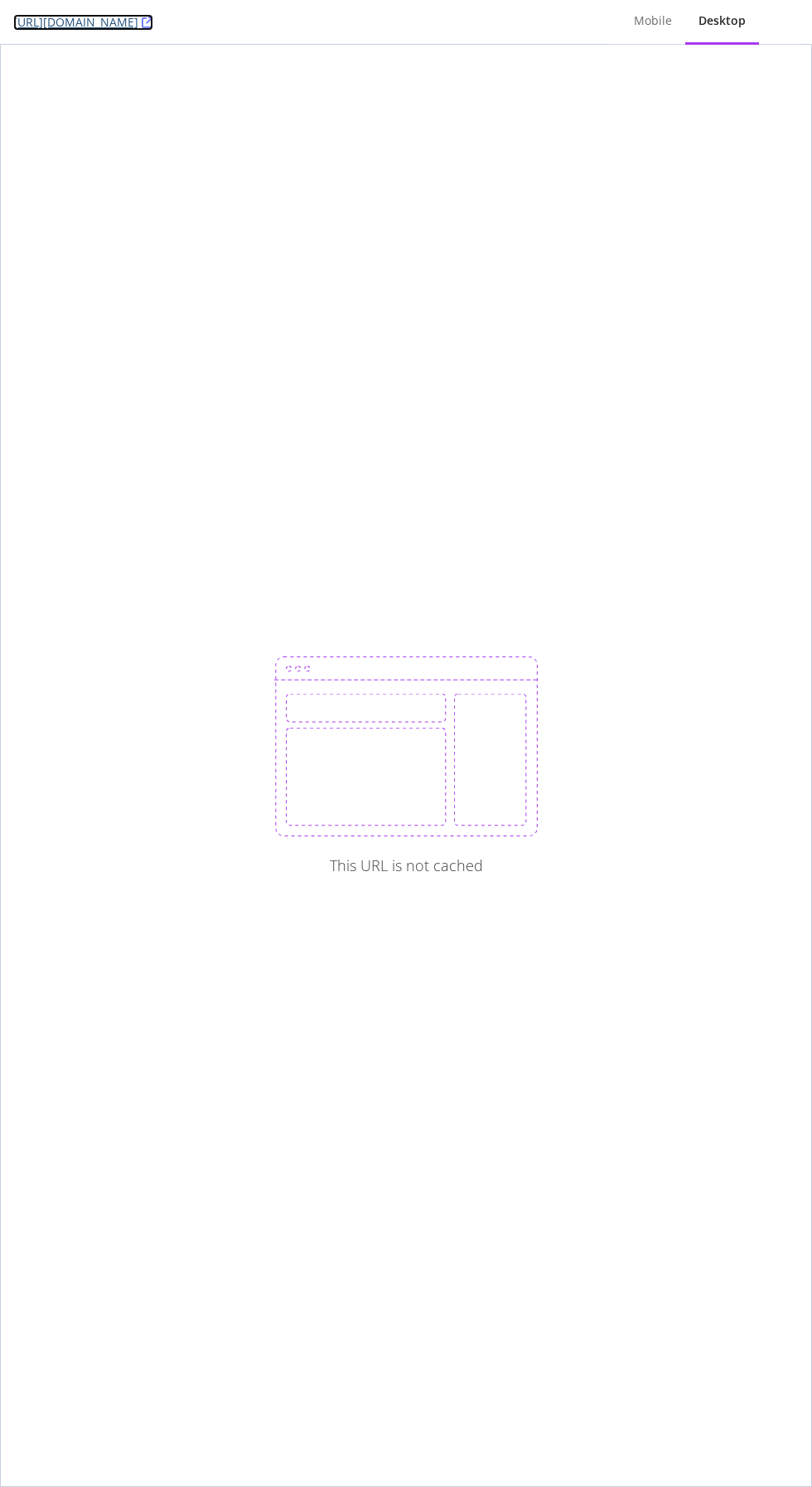
click at [153, 17] on link "[URL][DOMAIN_NAME]" at bounding box center [84, 23] width 140 height 17
click at [153, 21] on icon at bounding box center [148, 23] width 12 height 12
click at [681, 28] on div "Mobile" at bounding box center [652, 22] width 64 height 46
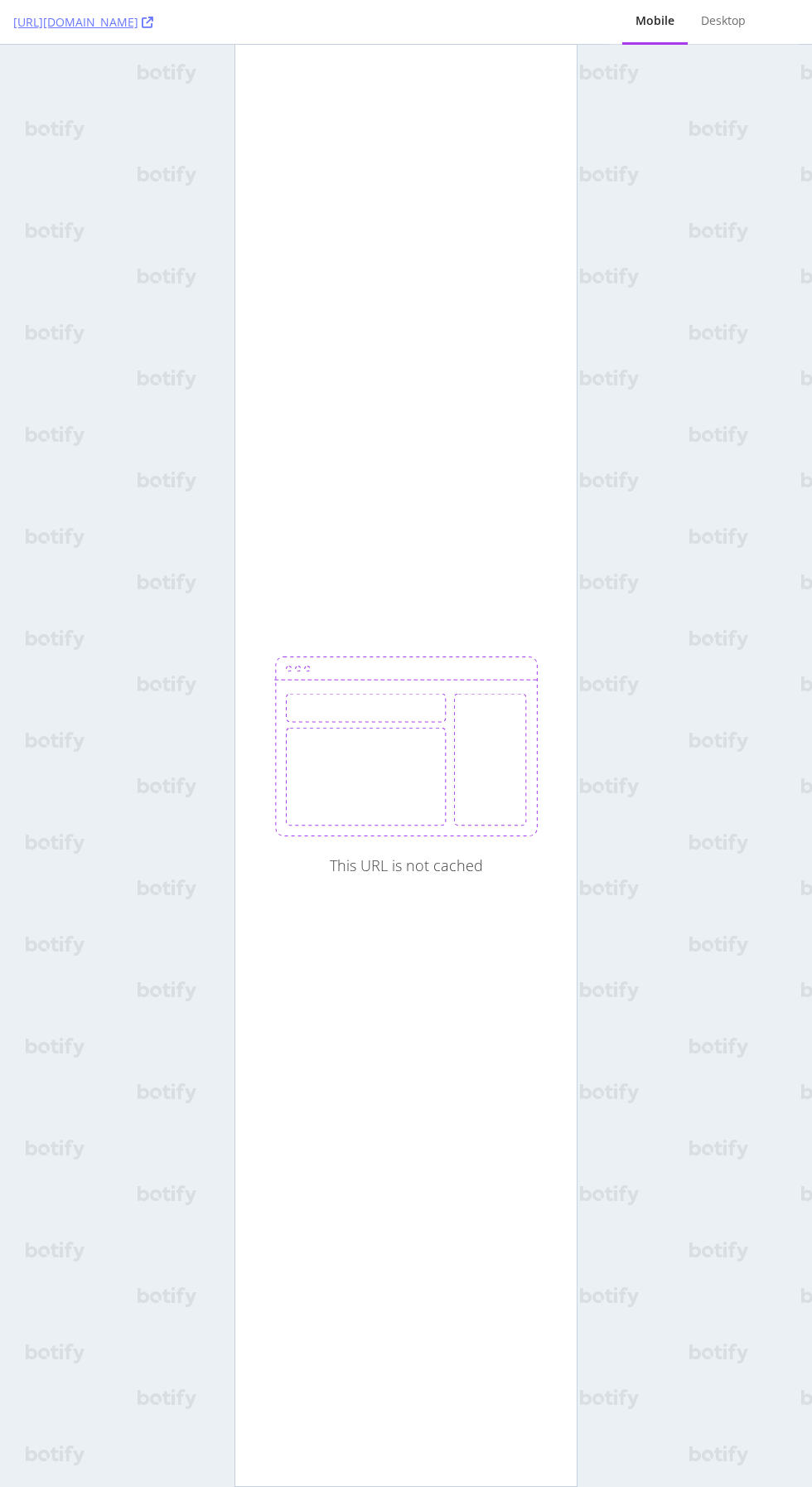
click at [743, 41] on div "Desktop" at bounding box center [723, 22] width 71 height 46
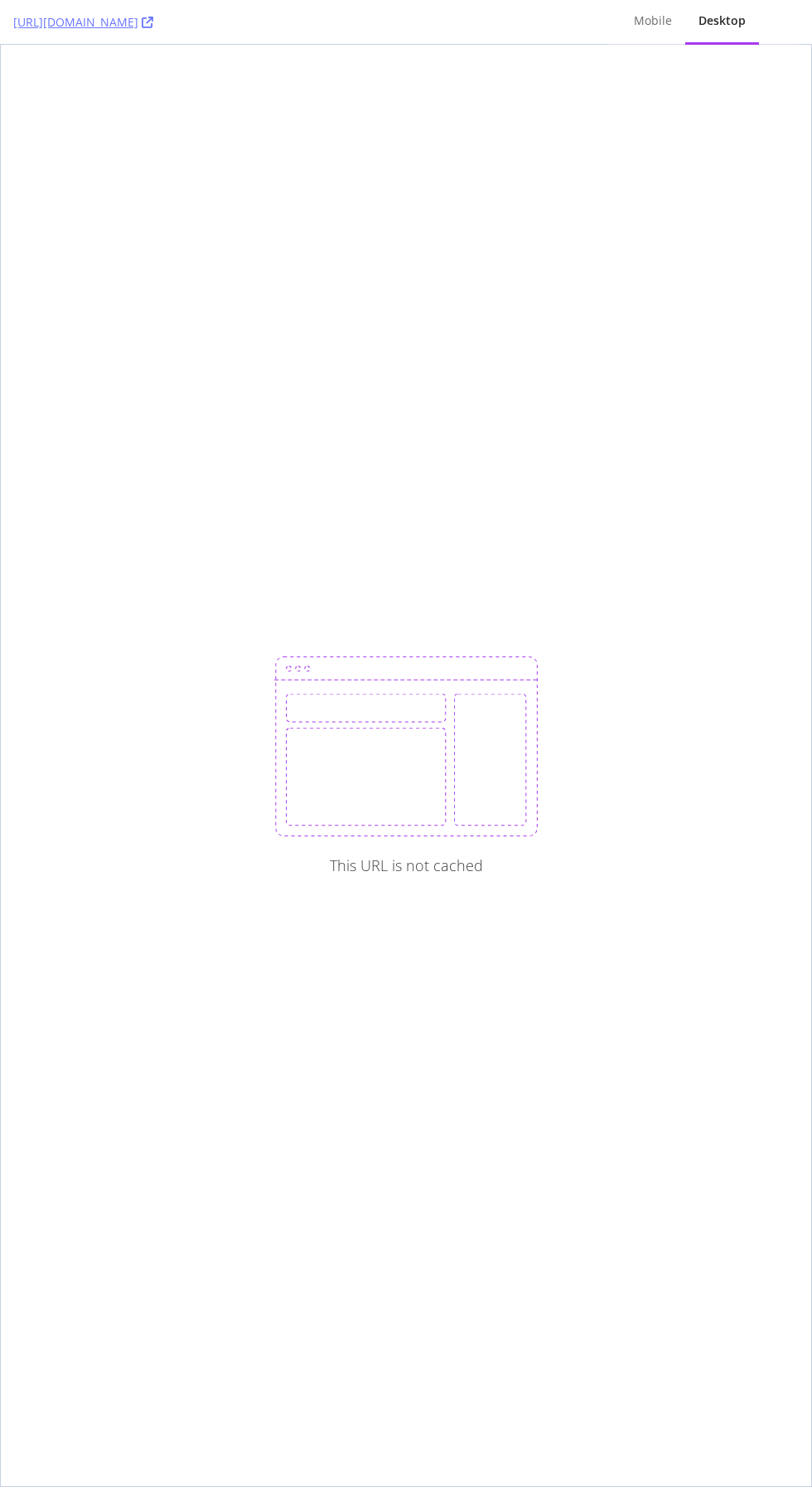
click at [745, 15] on div "Desktop" at bounding box center [722, 22] width 74 height 46
